Goal: Task Accomplishment & Management: Use online tool/utility

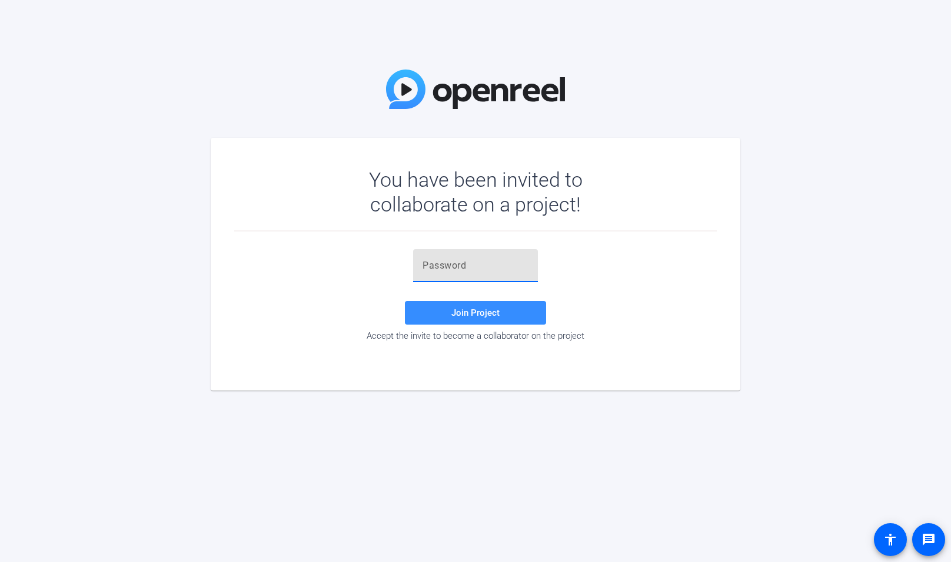
click at [474, 260] on input "text" at bounding box center [476, 265] width 106 height 14
paste input "Qt^$7G"
type input "Qt^$7G"
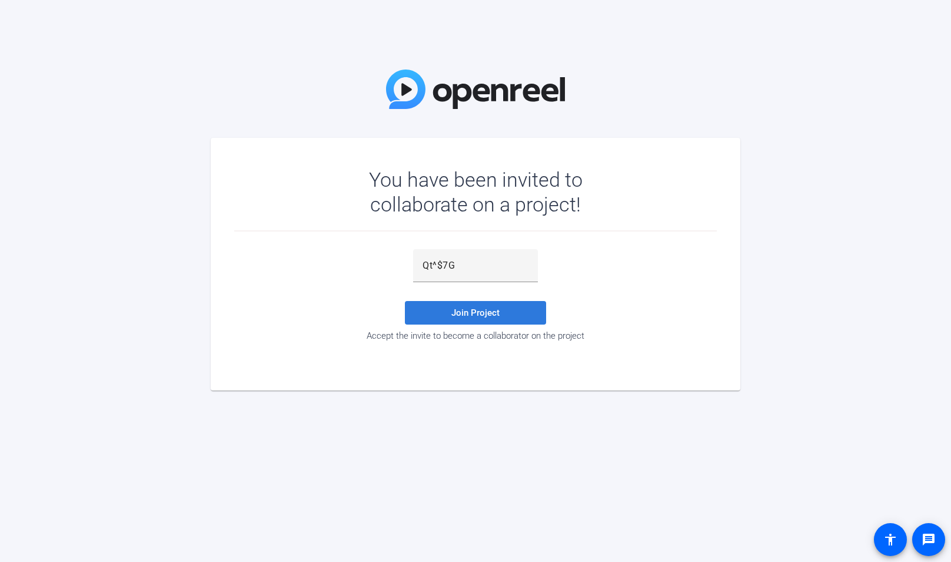
click at [465, 307] on span "Join Project" at bounding box center [476, 312] width 48 height 11
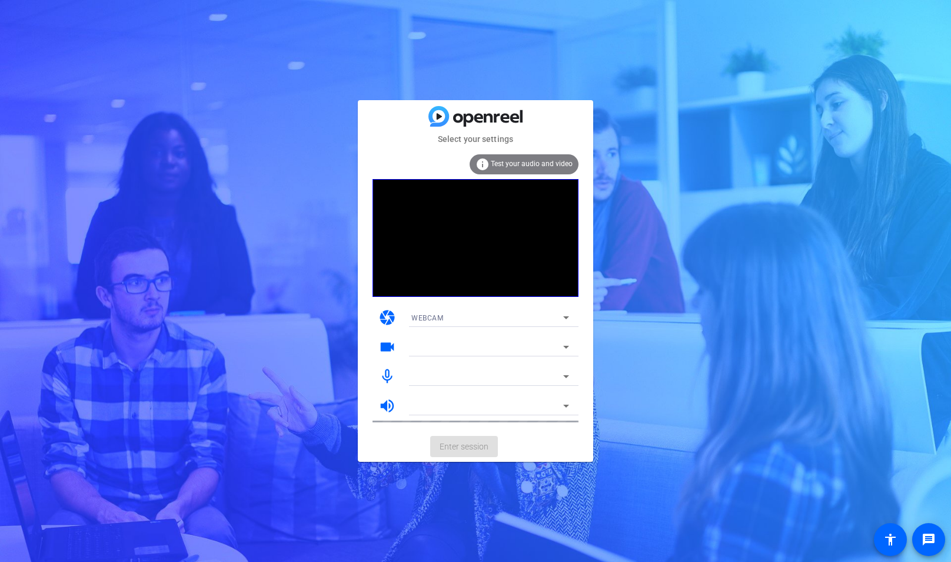
click at [531, 169] on div "info Test your audio and video" at bounding box center [524, 164] width 109 height 20
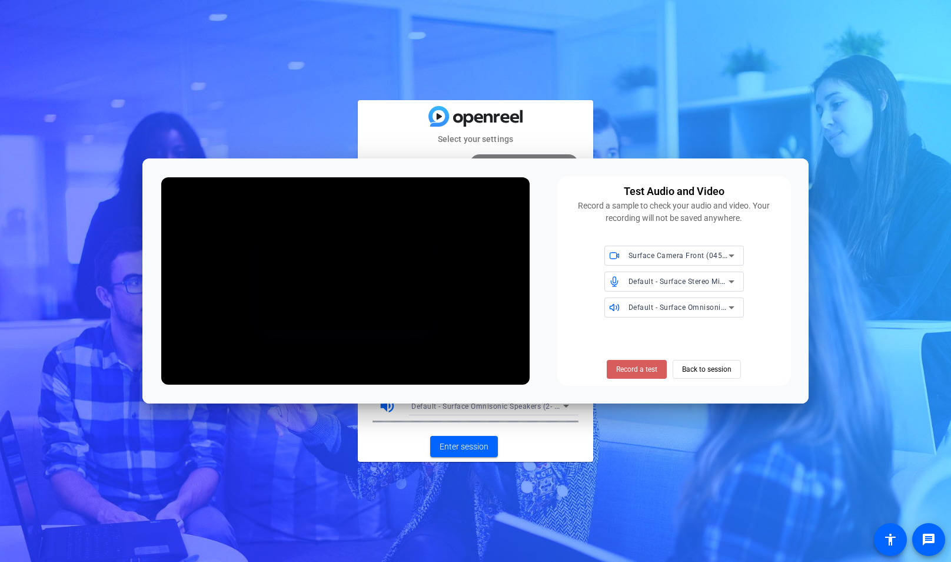
click at [625, 369] on span "Record a test" at bounding box center [636, 369] width 41 height 11
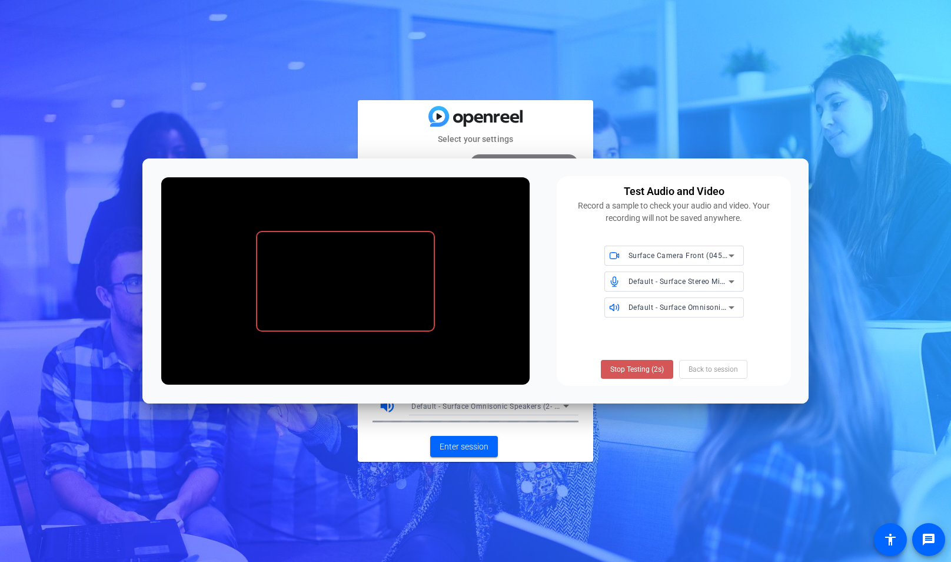
click at [625, 369] on span "Stop Testing (2s)" at bounding box center [638, 369] width 54 height 11
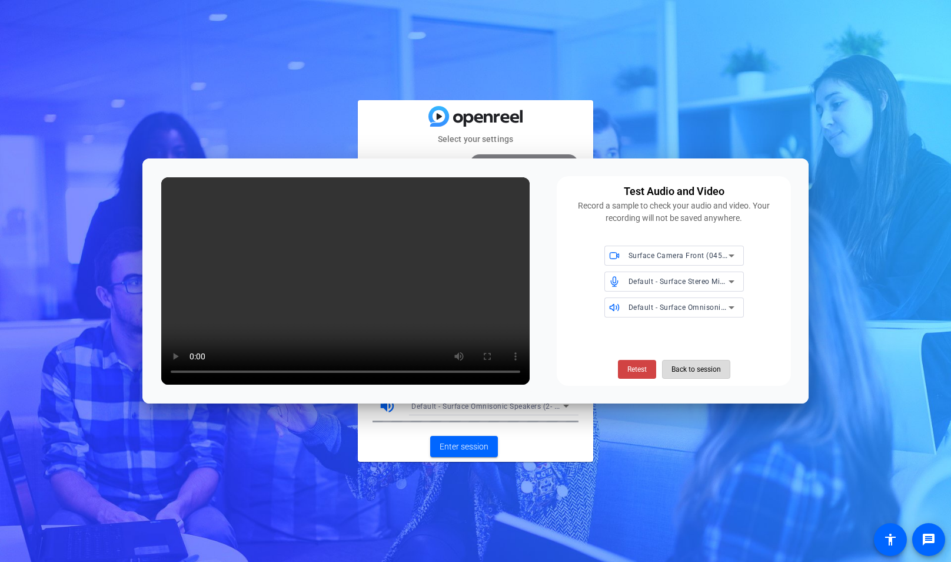
click at [685, 371] on span "Back to session" at bounding box center [696, 369] width 49 height 22
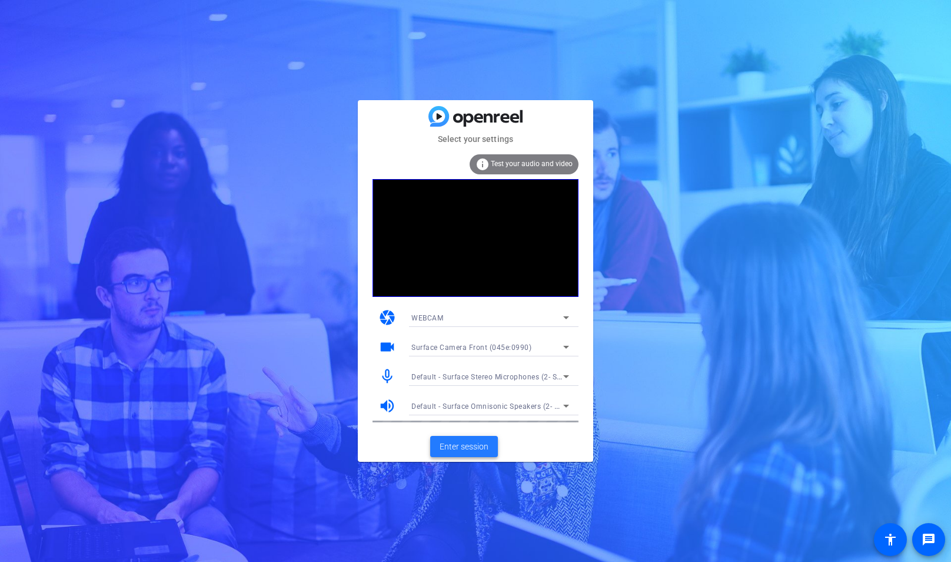
click at [459, 447] on span "Enter session" at bounding box center [464, 446] width 49 height 12
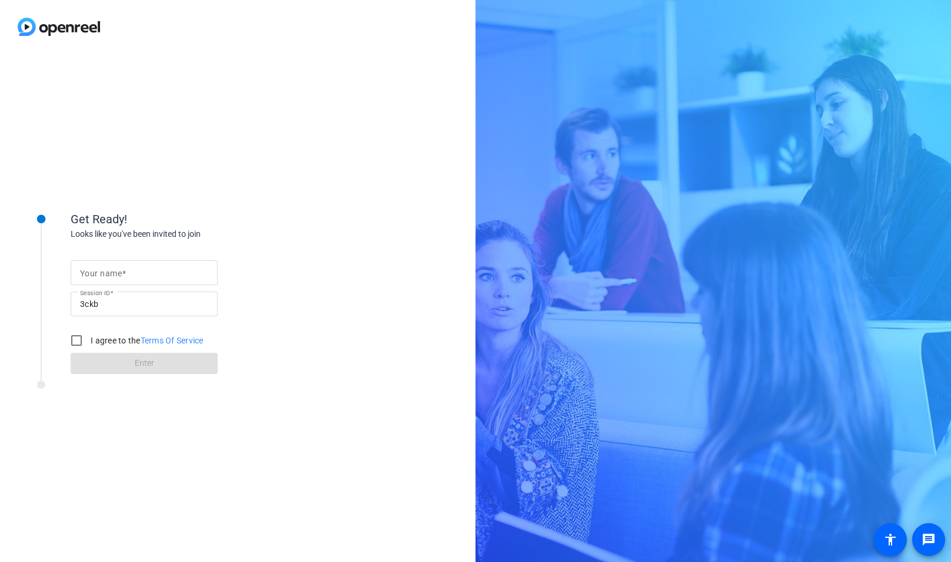
click at [122, 276] on span at bounding box center [124, 272] width 4 height 9
click at [121, 276] on input "Your name" at bounding box center [144, 273] width 128 height 14
type input "[PERSON_NAME]"
click at [74, 344] on input "I agree to the Terms Of Service" at bounding box center [77, 341] width 24 height 24
checkbox input "true"
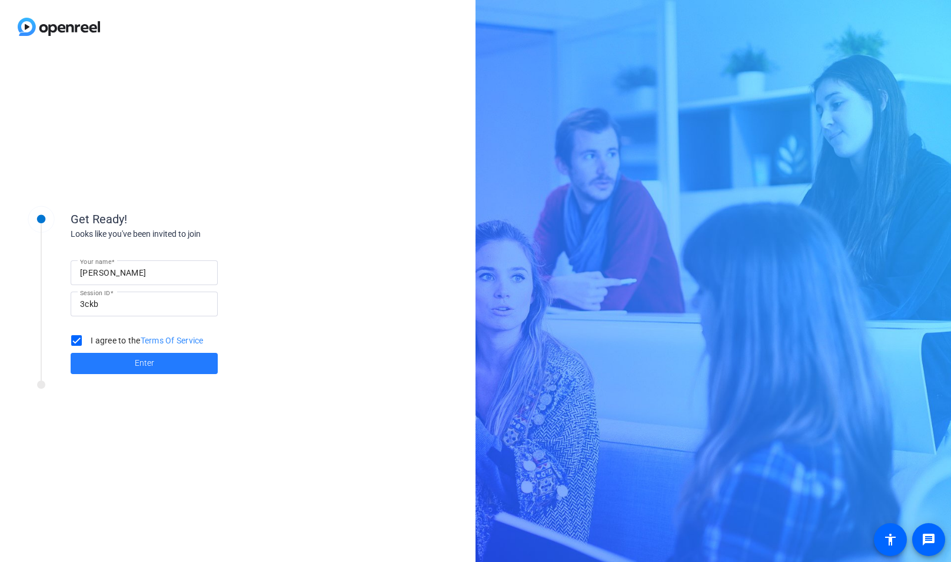
click at [104, 361] on span at bounding box center [144, 363] width 147 height 28
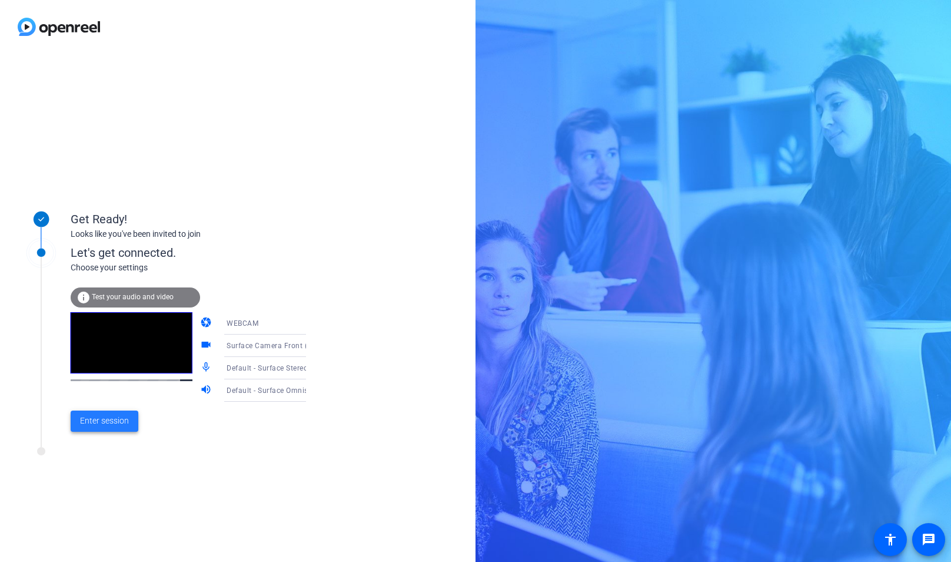
click at [120, 424] on span "Enter session" at bounding box center [104, 420] width 49 height 12
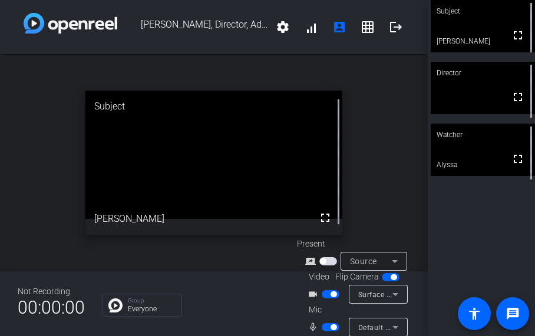
click at [44, 77] on div "open_in_new Subject fullscreen [PERSON_NAME]" at bounding box center [213, 162] width 427 height 217
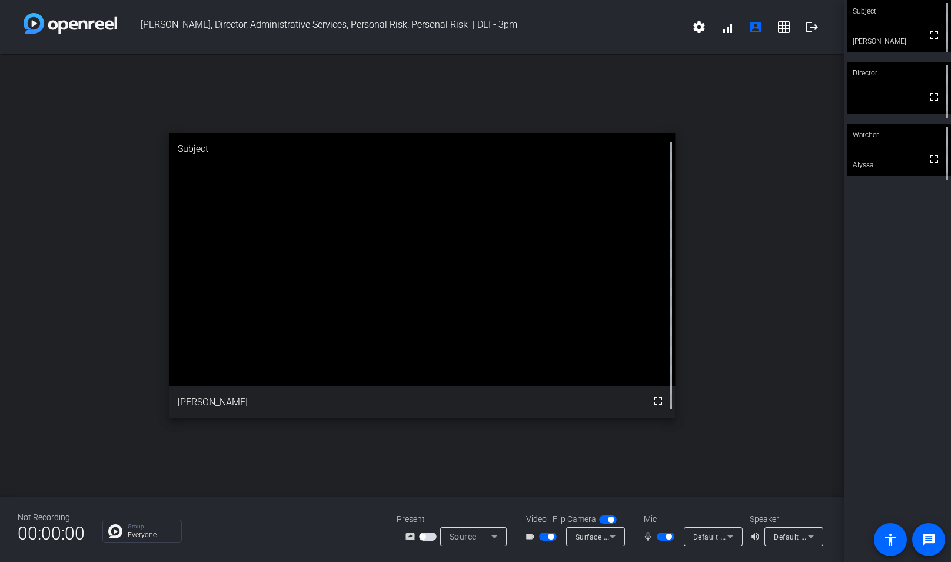
click at [908, 105] on video at bounding box center [899, 88] width 104 height 52
click at [891, 152] on video at bounding box center [899, 150] width 104 height 52
click at [893, 22] on video at bounding box center [899, 26] width 104 height 52
click at [0, 217] on html "Accessibility Screen-Reader Guide, Feedback, and Issue Reporting | New window […" at bounding box center [475, 281] width 951 height 562
